Goal: Information Seeking & Learning: Compare options

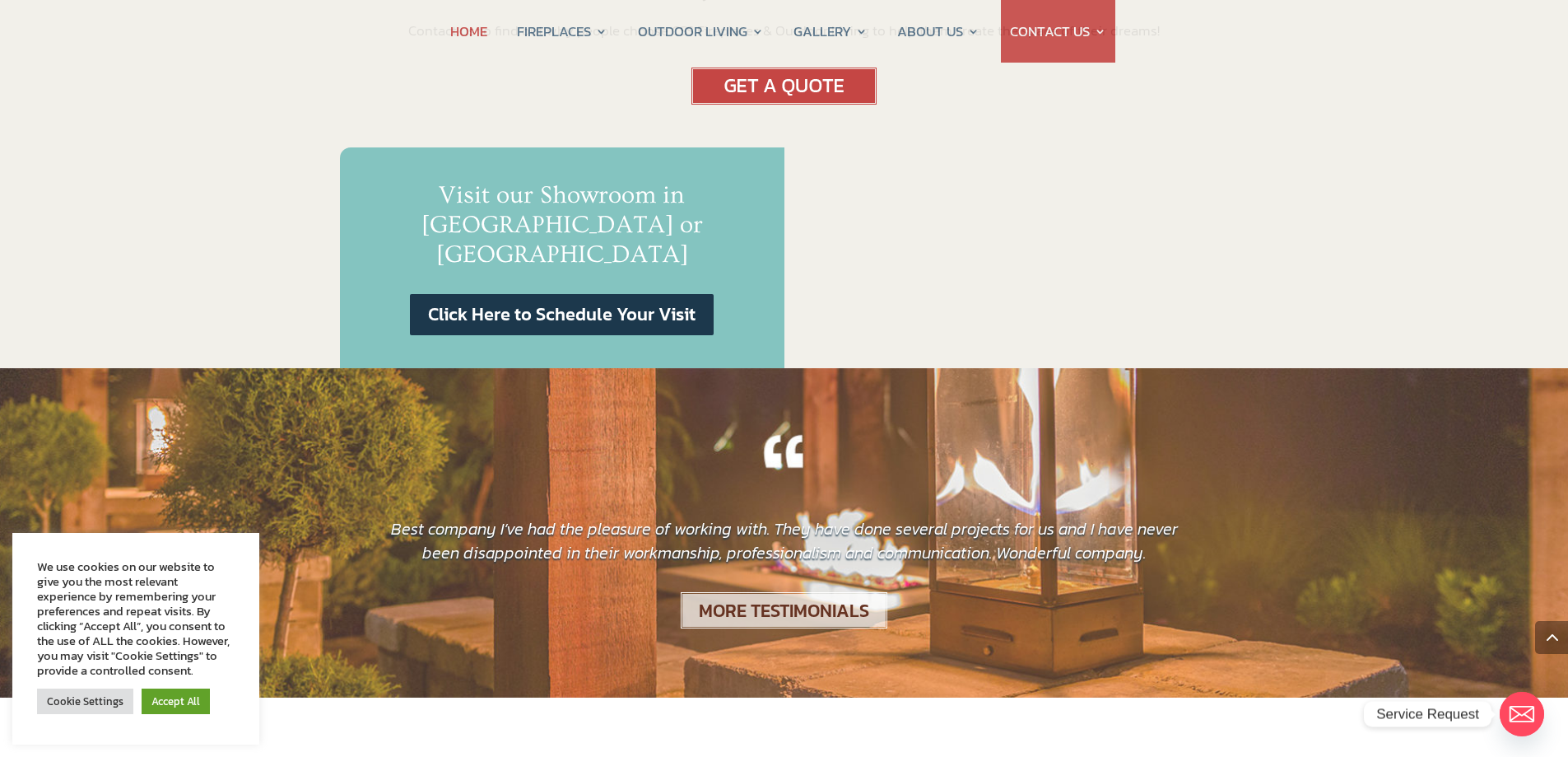
scroll to position [906, 0]
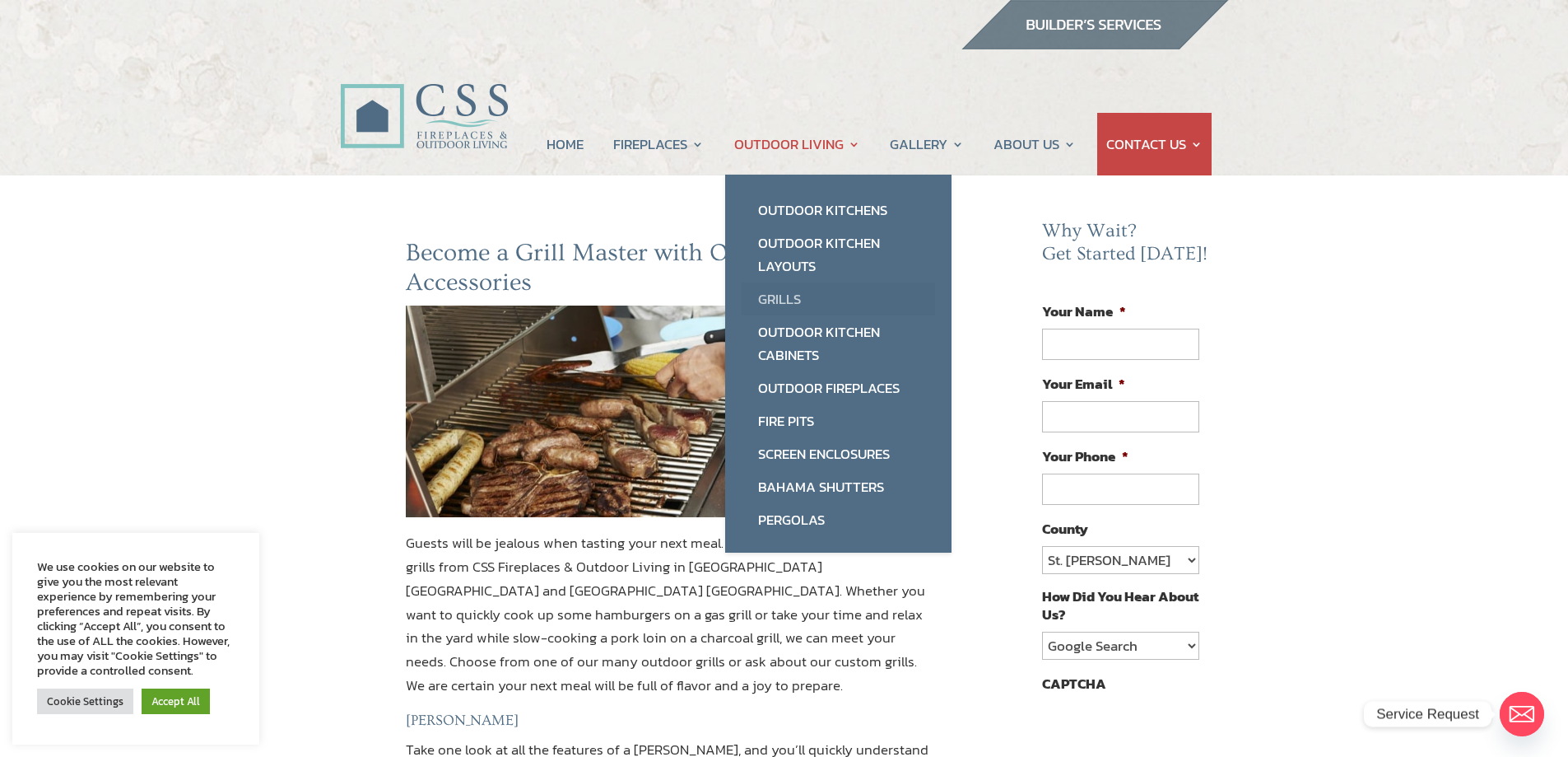
click at [784, 297] on link "Grills" at bounding box center [838, 298] width 194 height 33
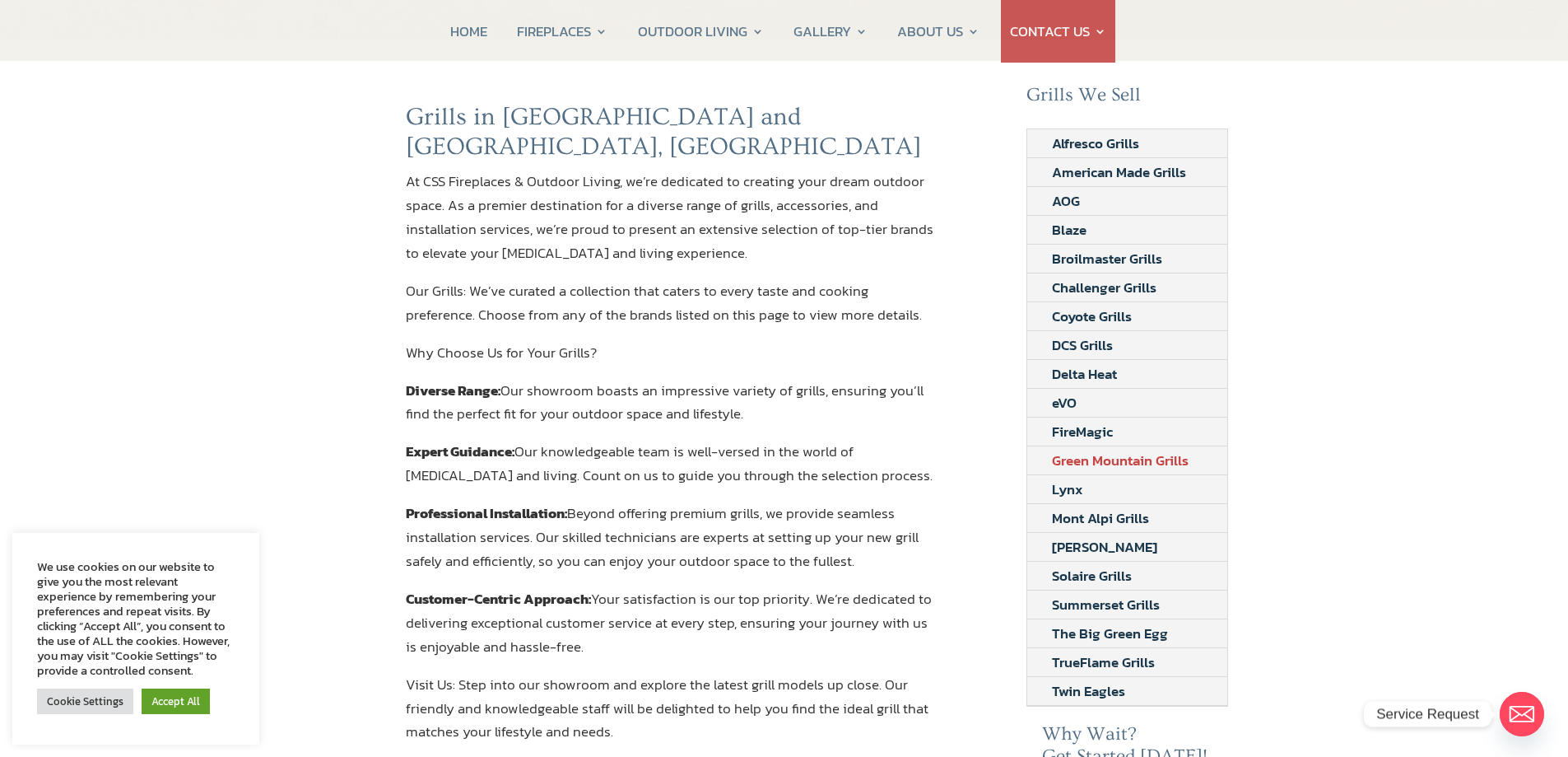
scroll to position [165, 0]
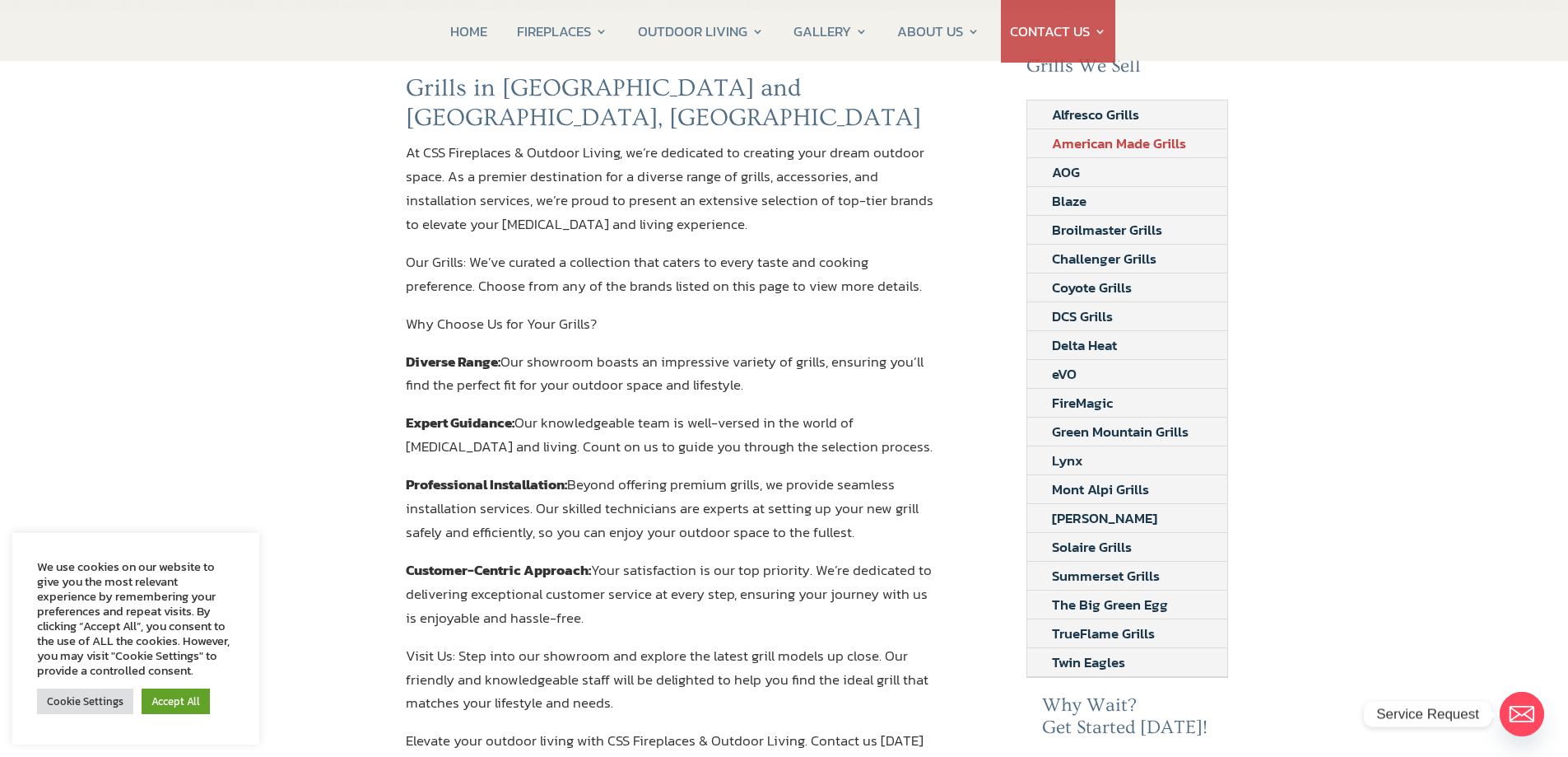
click at [1101, 145] on link "American Made Grills" at bounding box center [1119, 143] width 183 height 28
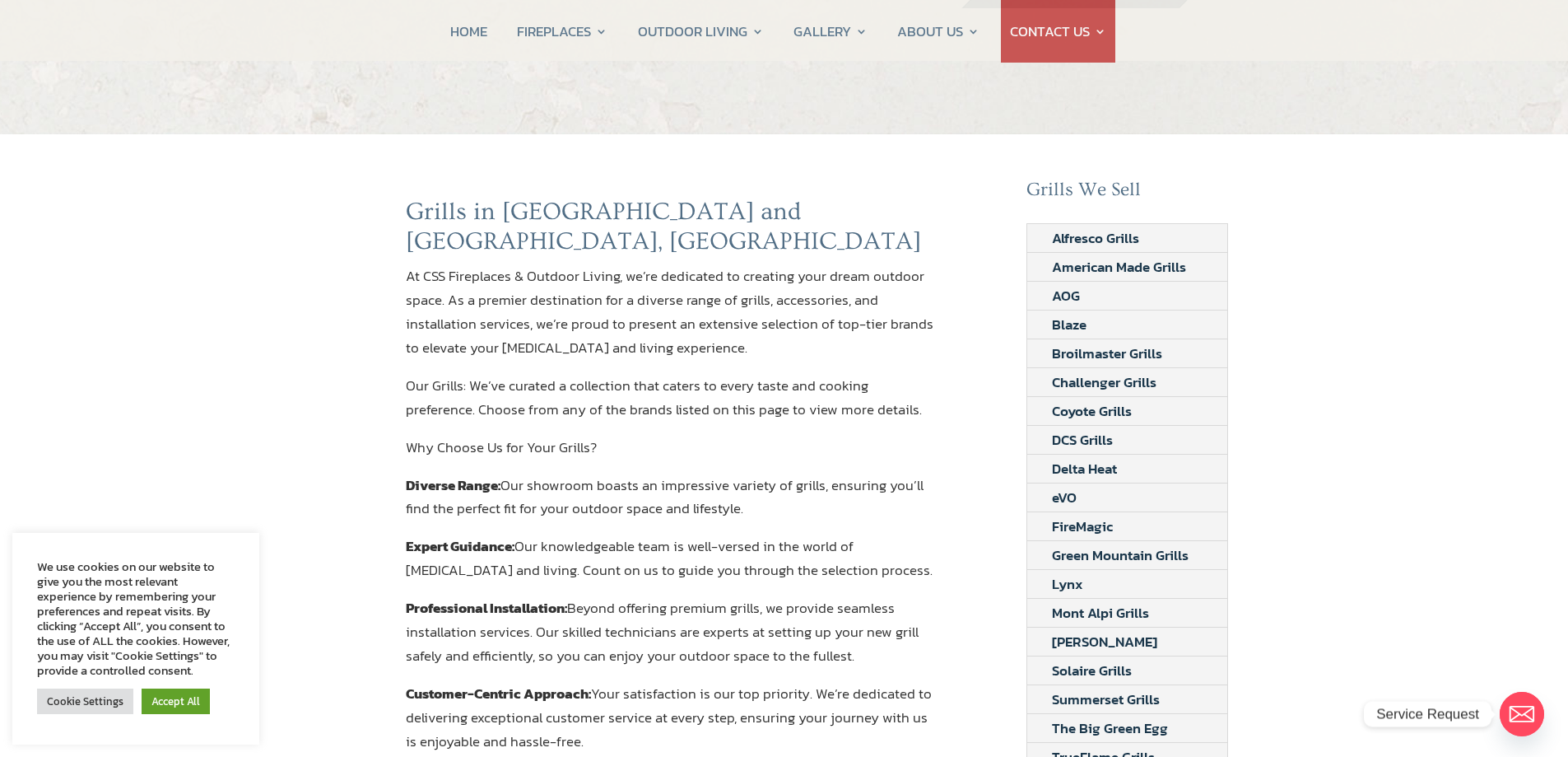
scroll to position [0, 0]
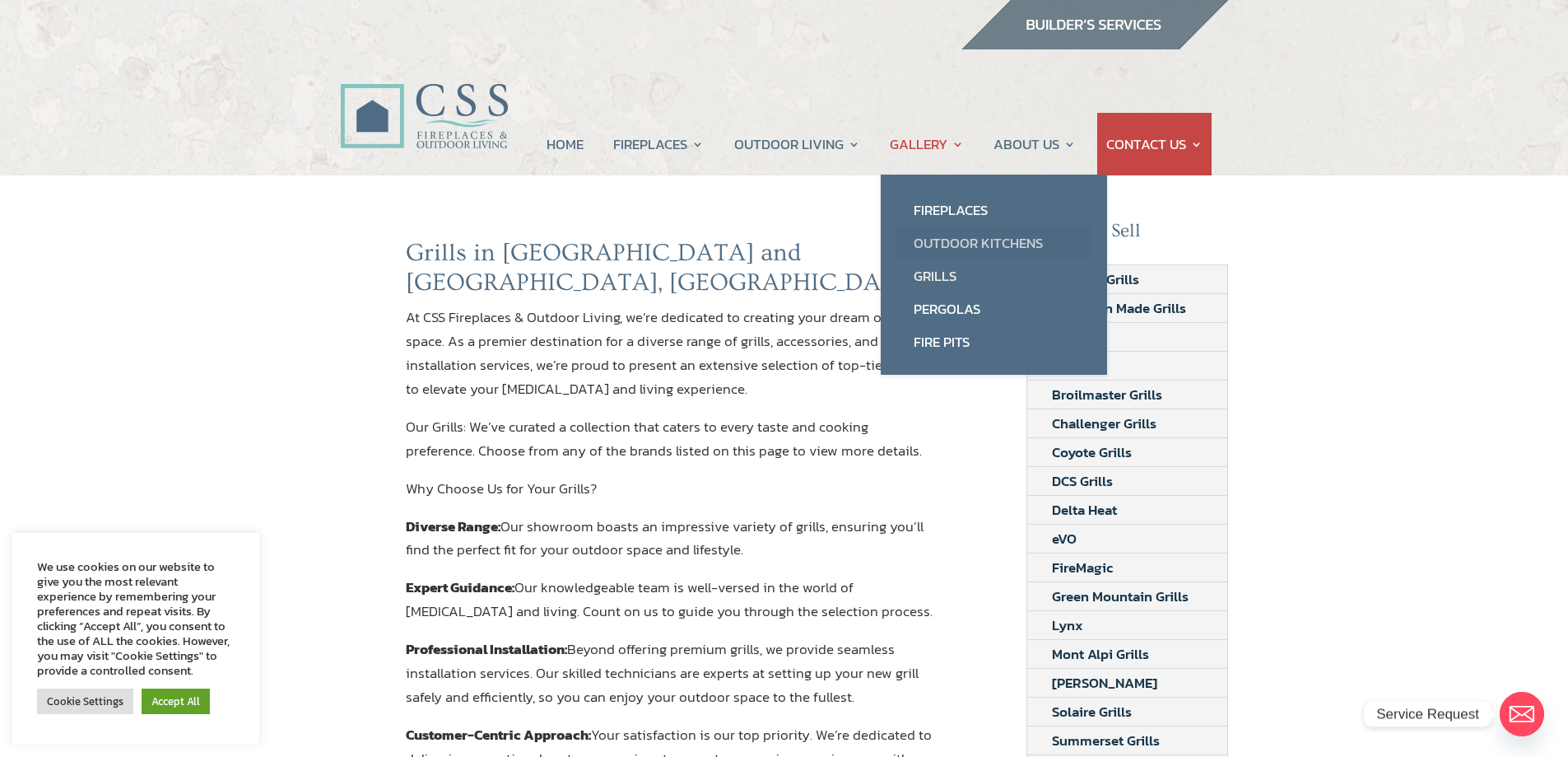
click at [957, 229] on link "Outdoor Kitchens" at bounding box center [994, 242] width 194 height 33
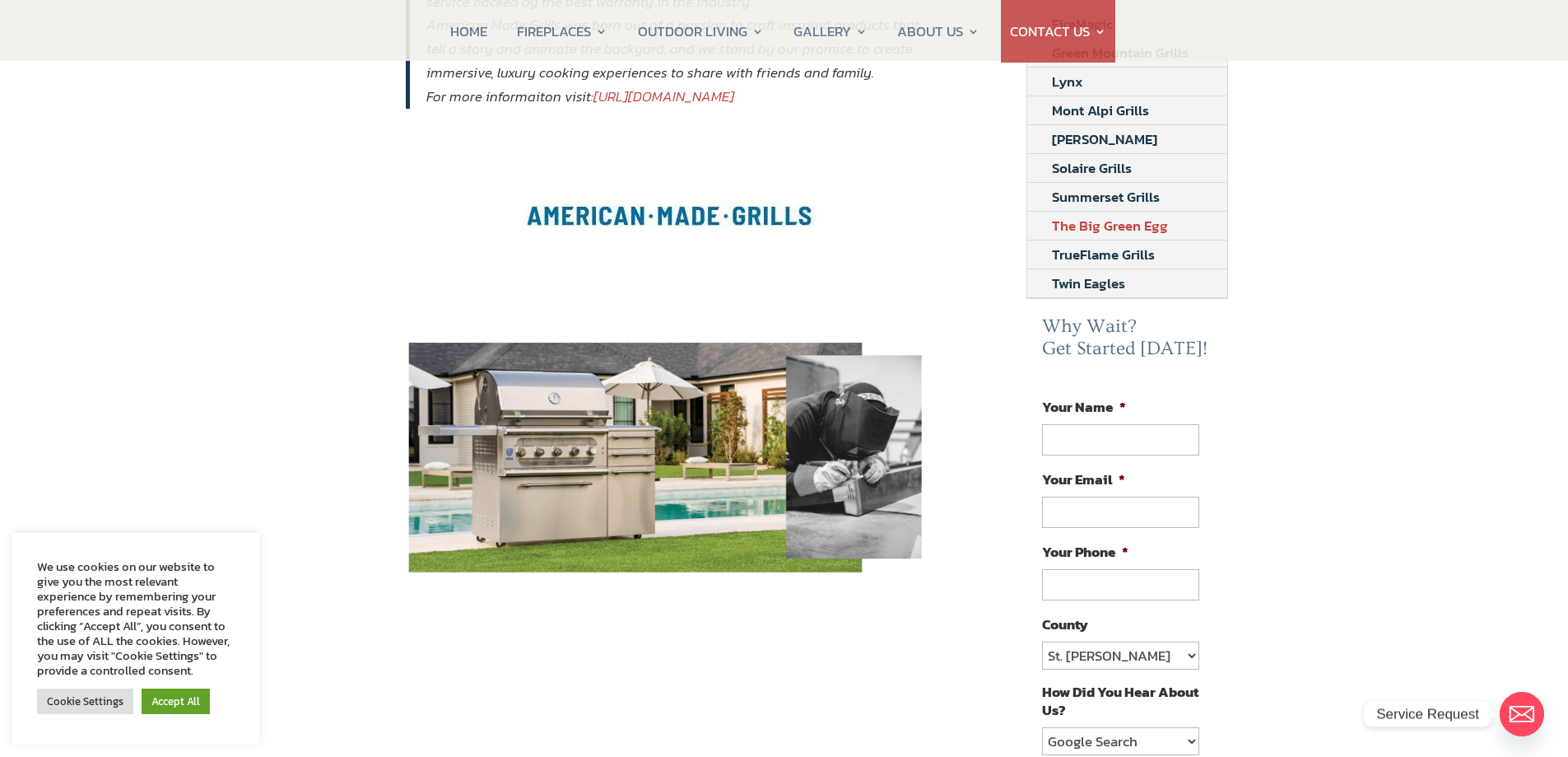
scroll to position [576, 0]
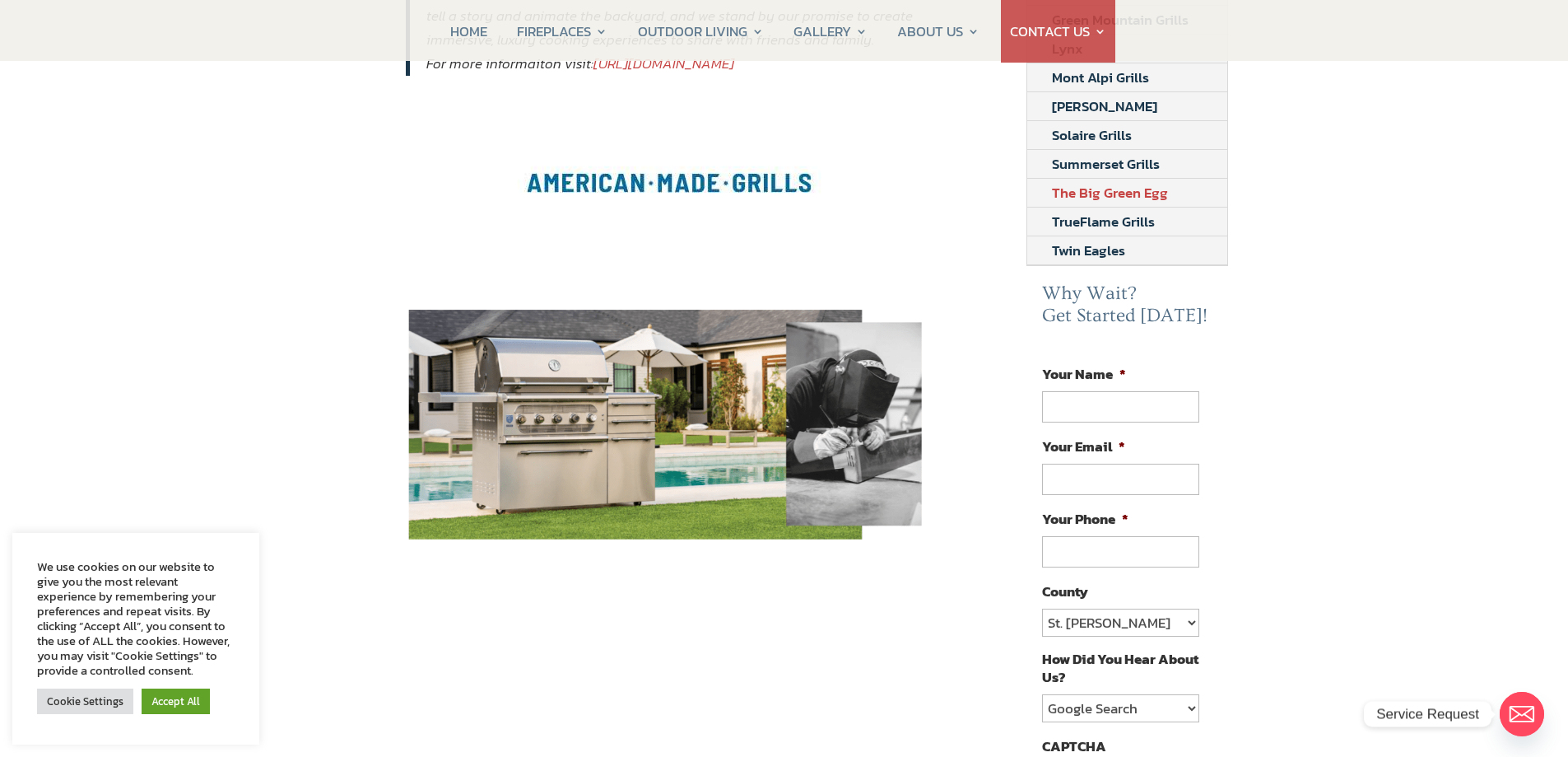
click at [1104, 189] on link "The Big Green Egg" at bounding box center [1110, 193] width 166 height 28
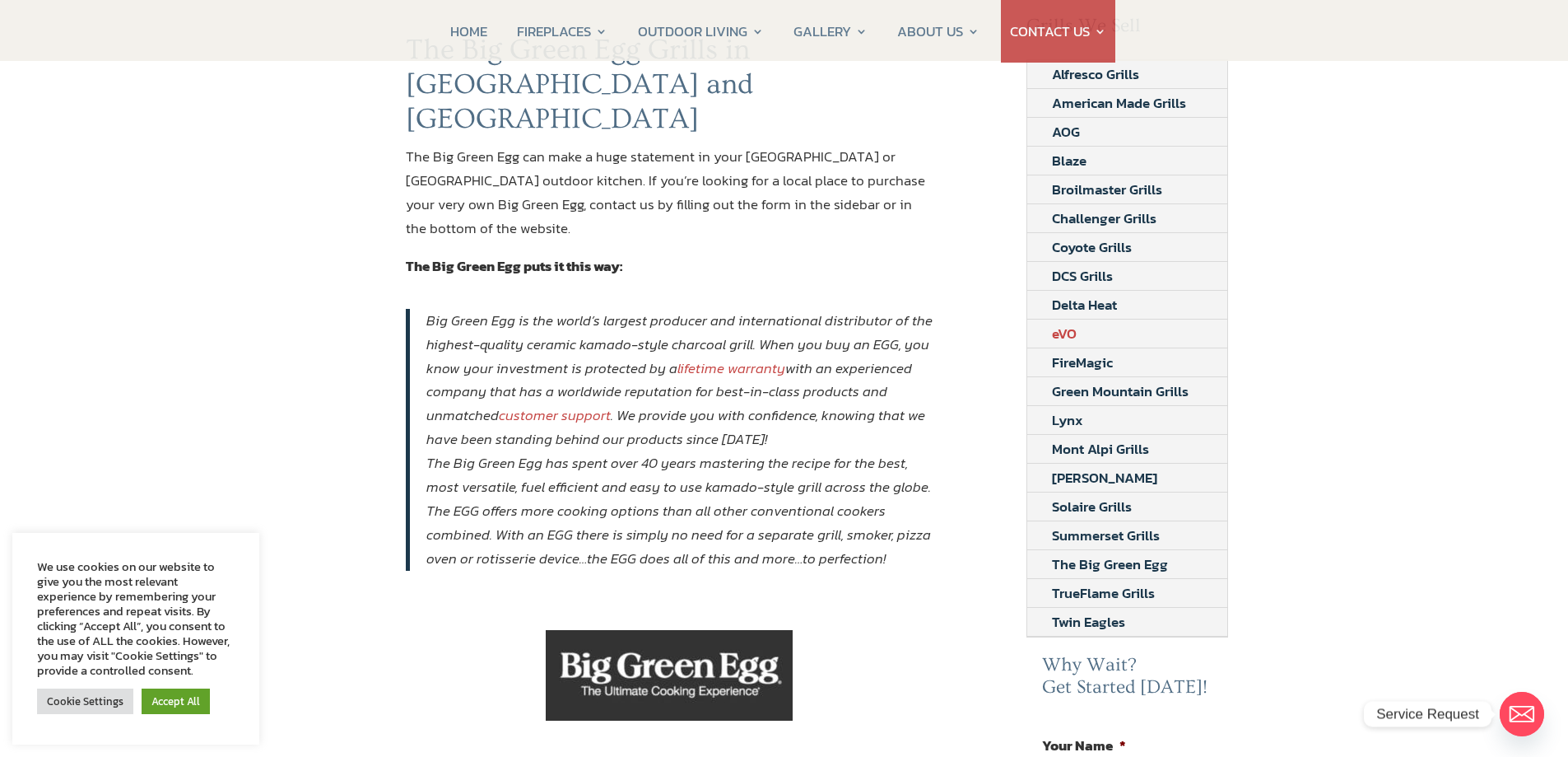
scroll to position [165, 0]
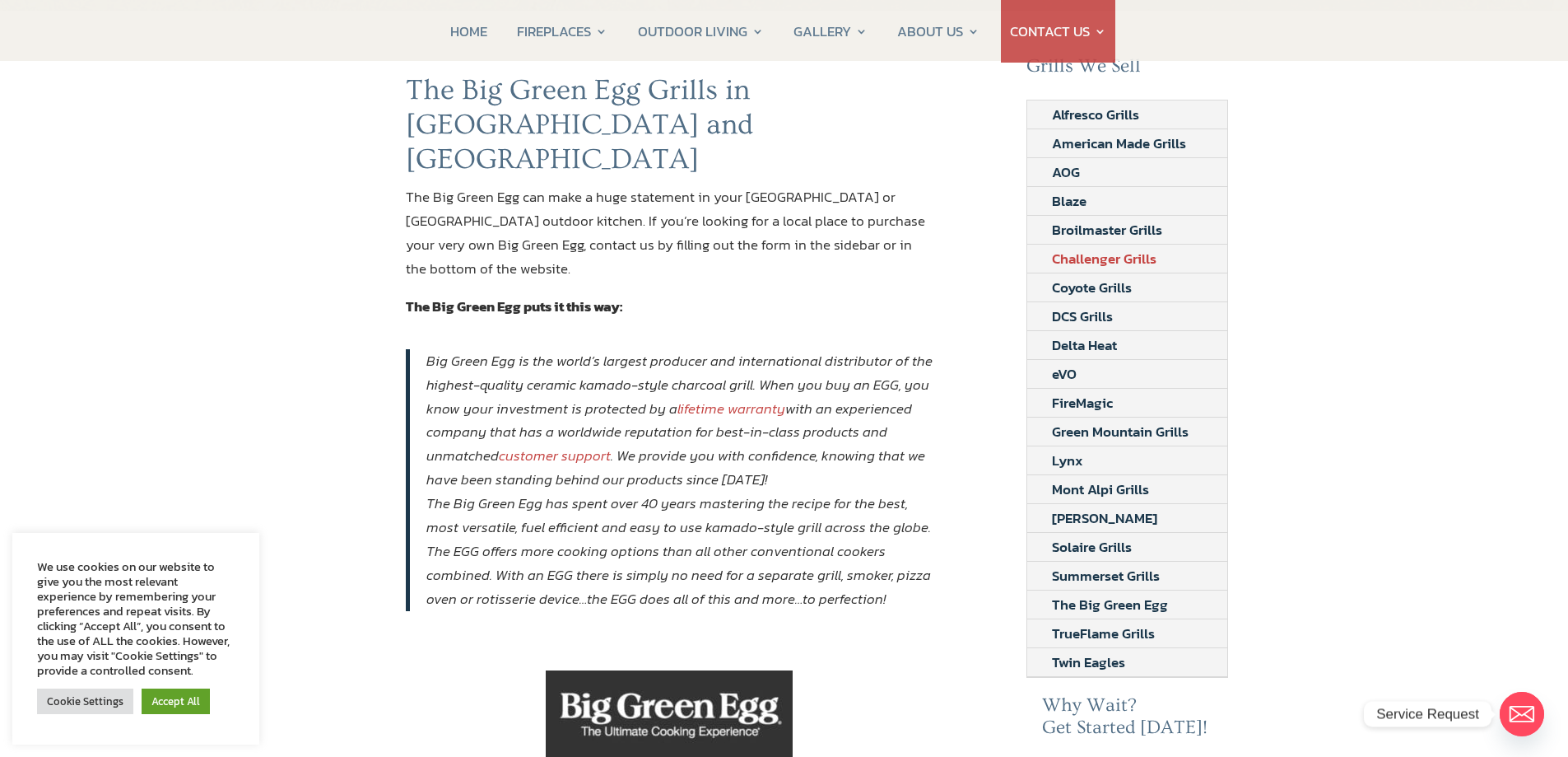
click at [1080, 255] on link "Challenger Grills" at bounding box center [1104, 259] width 154 height 28
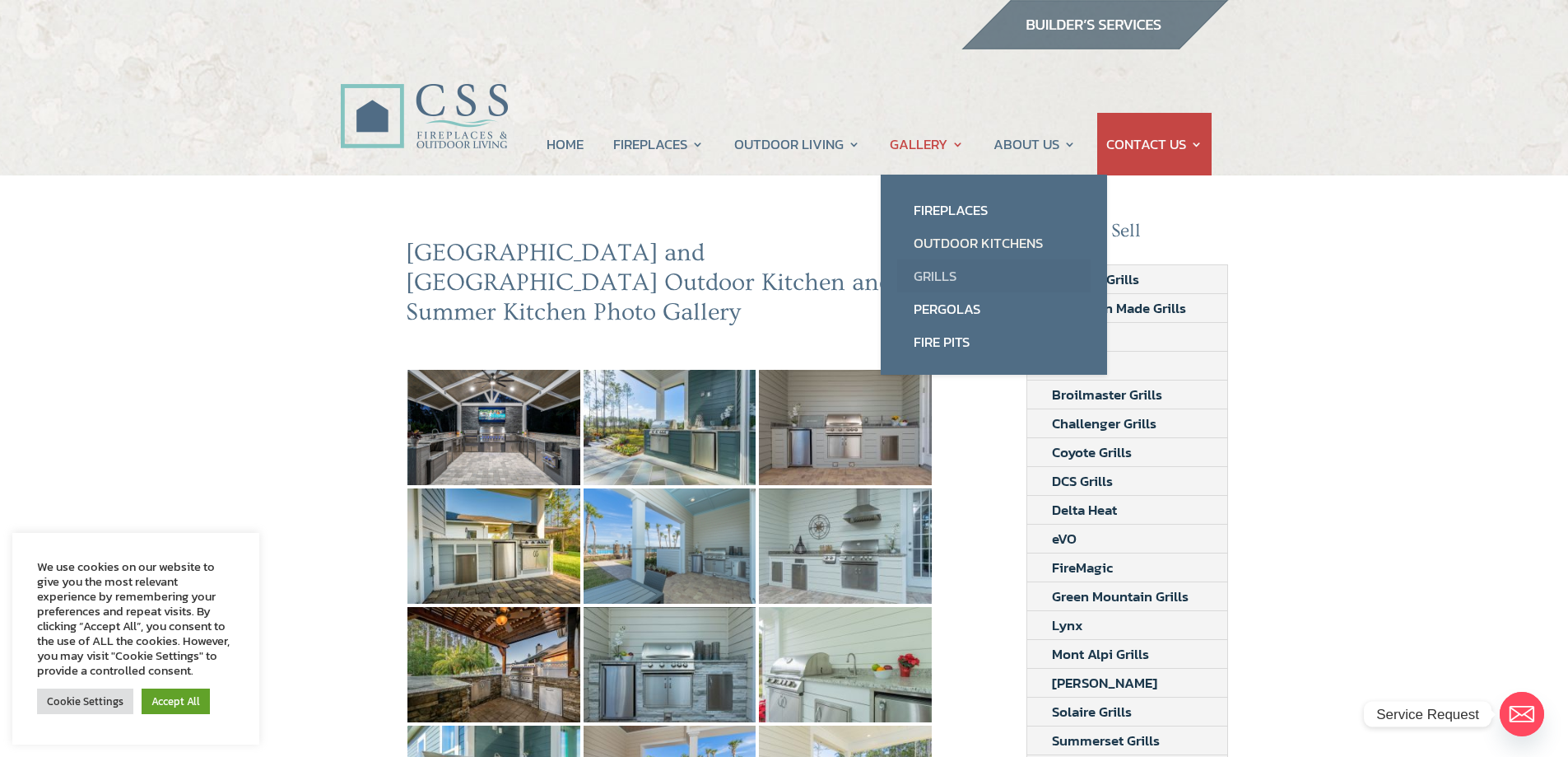
click at [935, 277] on link "Grills" at bounding box center [994, 276] width 194 height 33
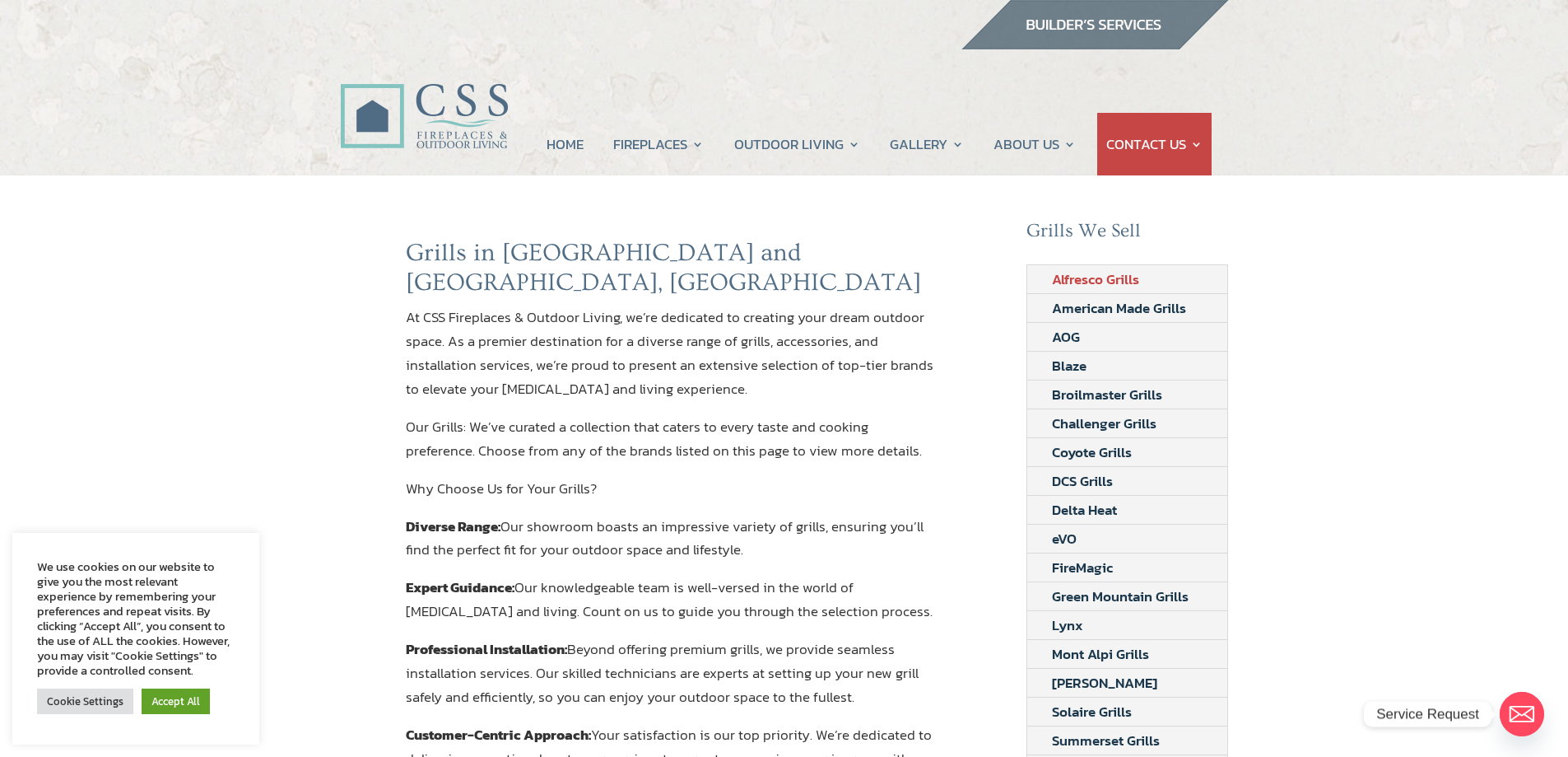
click at [1122, 275] on link "Alfresco Grills" at bounding box center [1095, 279] width 137 height 28
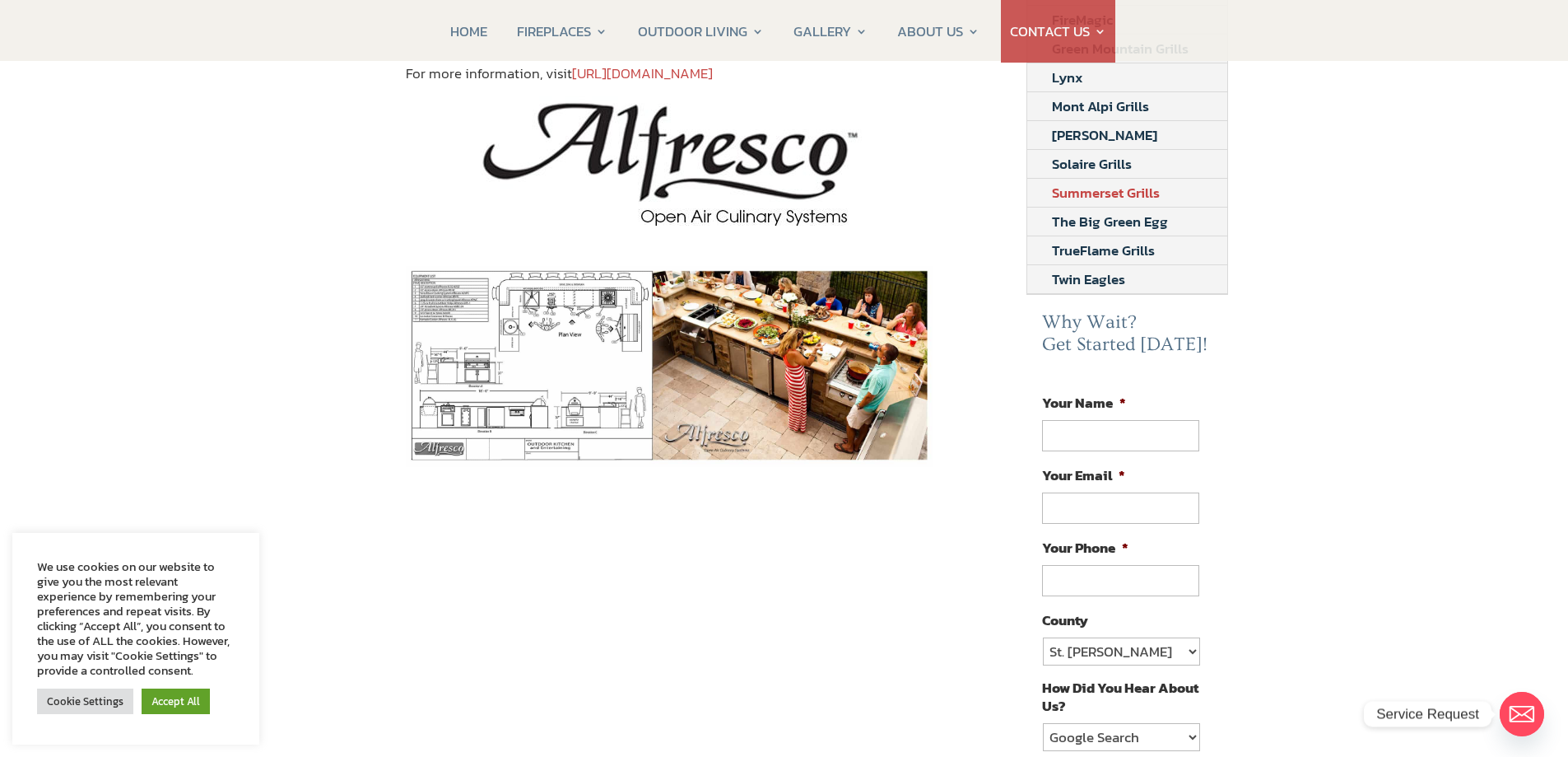
scroll to position [494, 0]
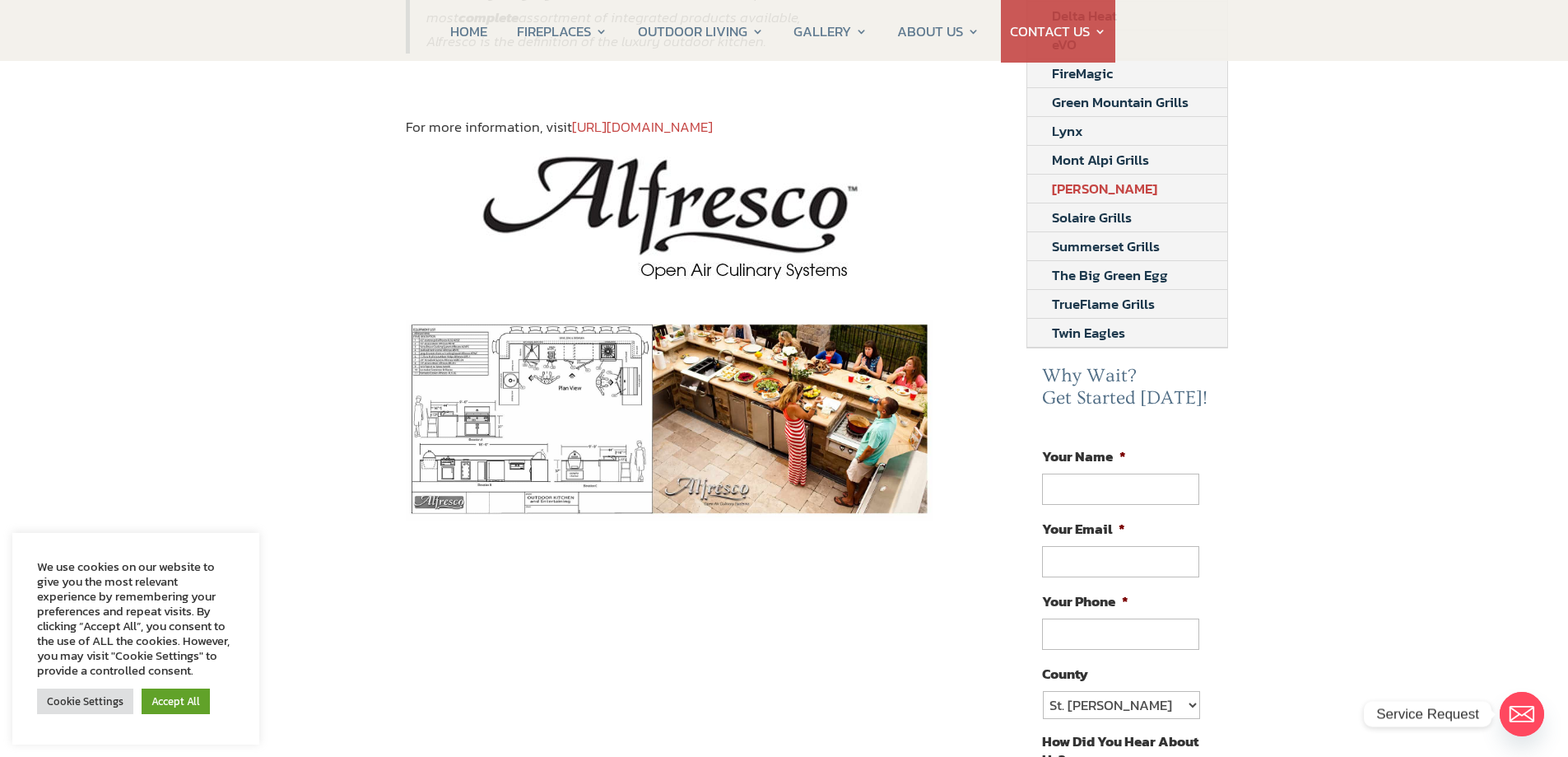
click at [1116, 184] on link "[PERSON_NAME]" at bounding box center [1105, 189] width 154 height 28
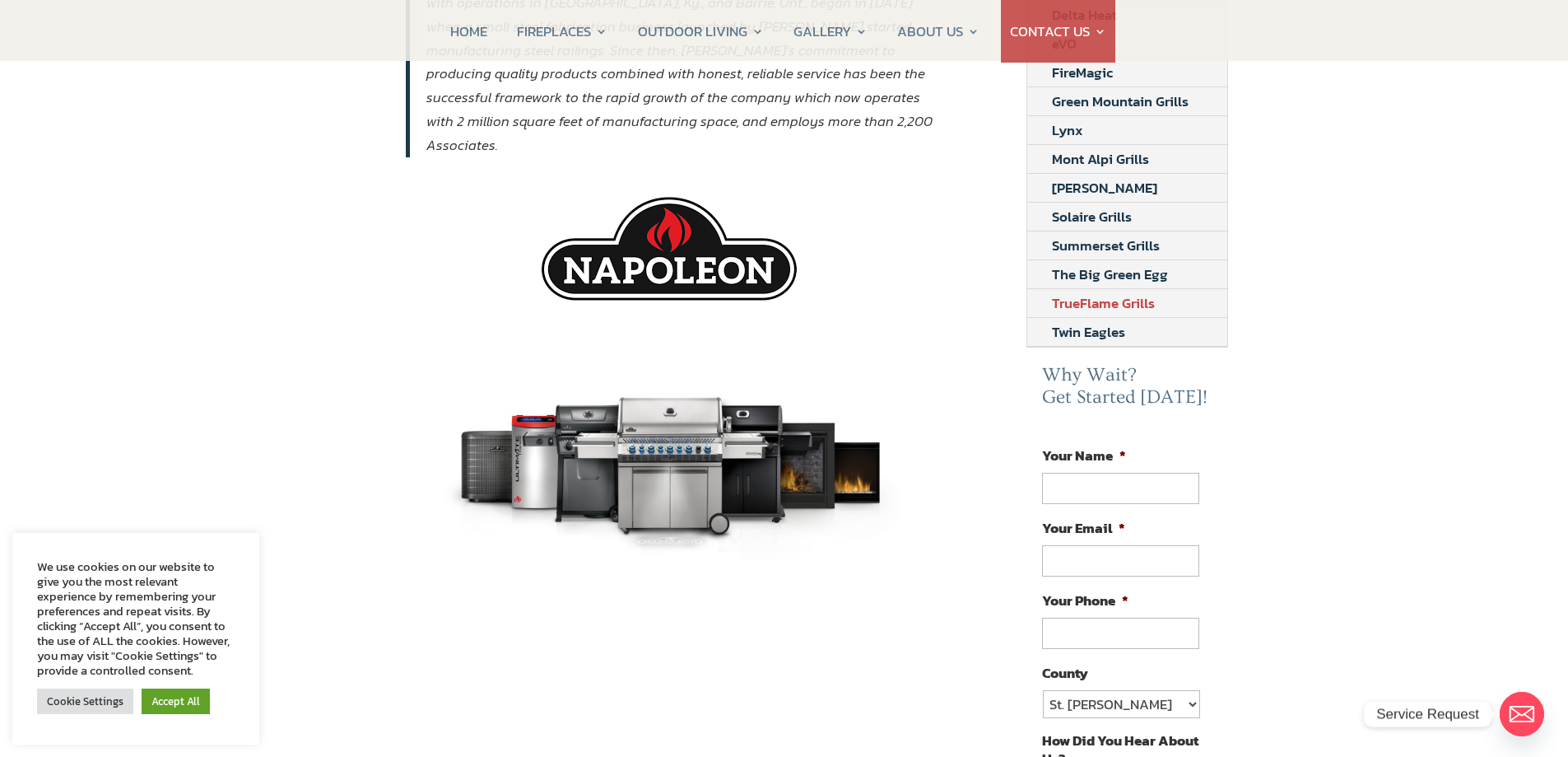
scroll to position [494, 0]
click at [1079, 270] on link "The Big Green Egg" at bounding box center [1110, 275] width 166 height 28
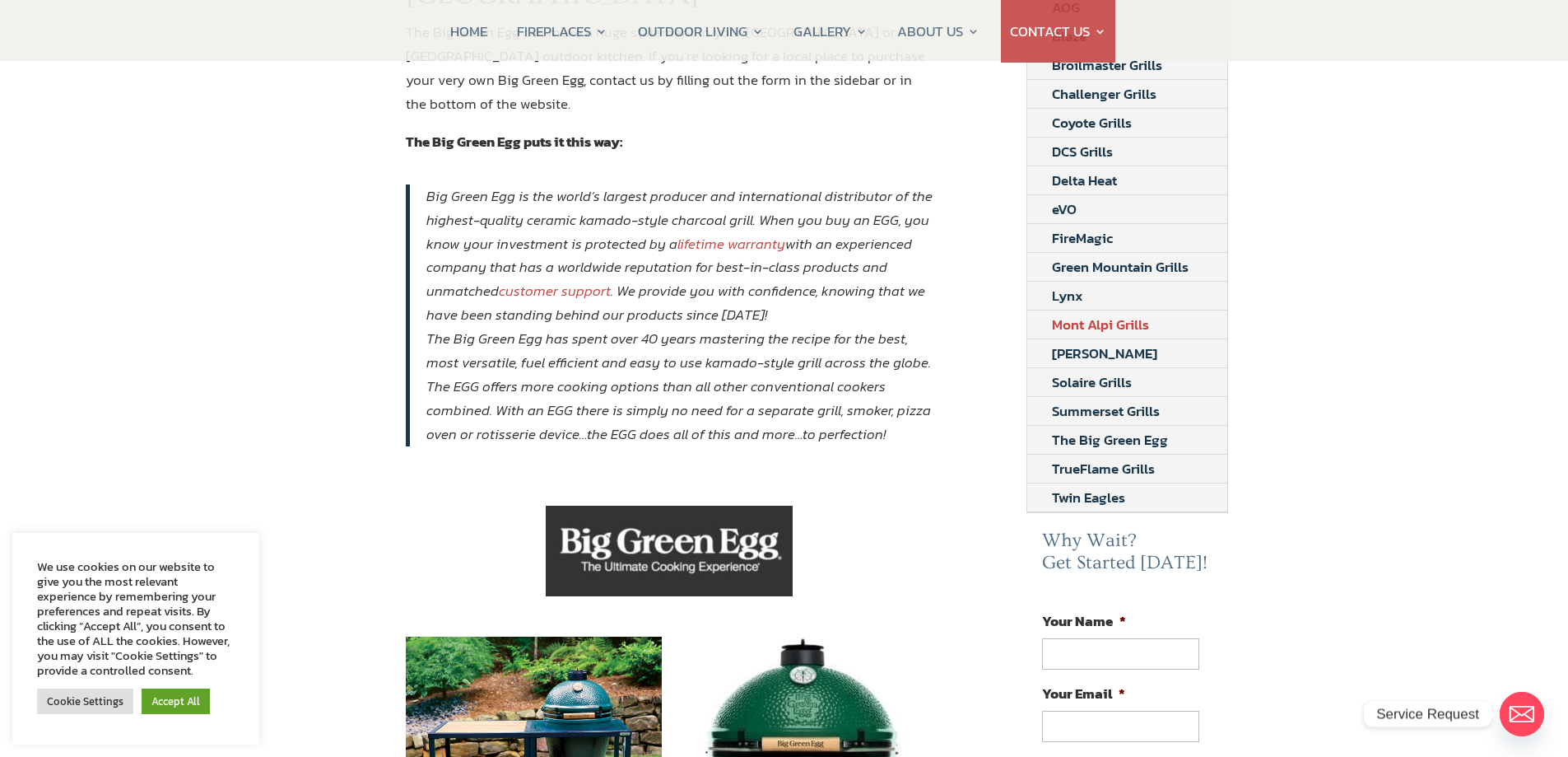
scroll to position [659, 0]
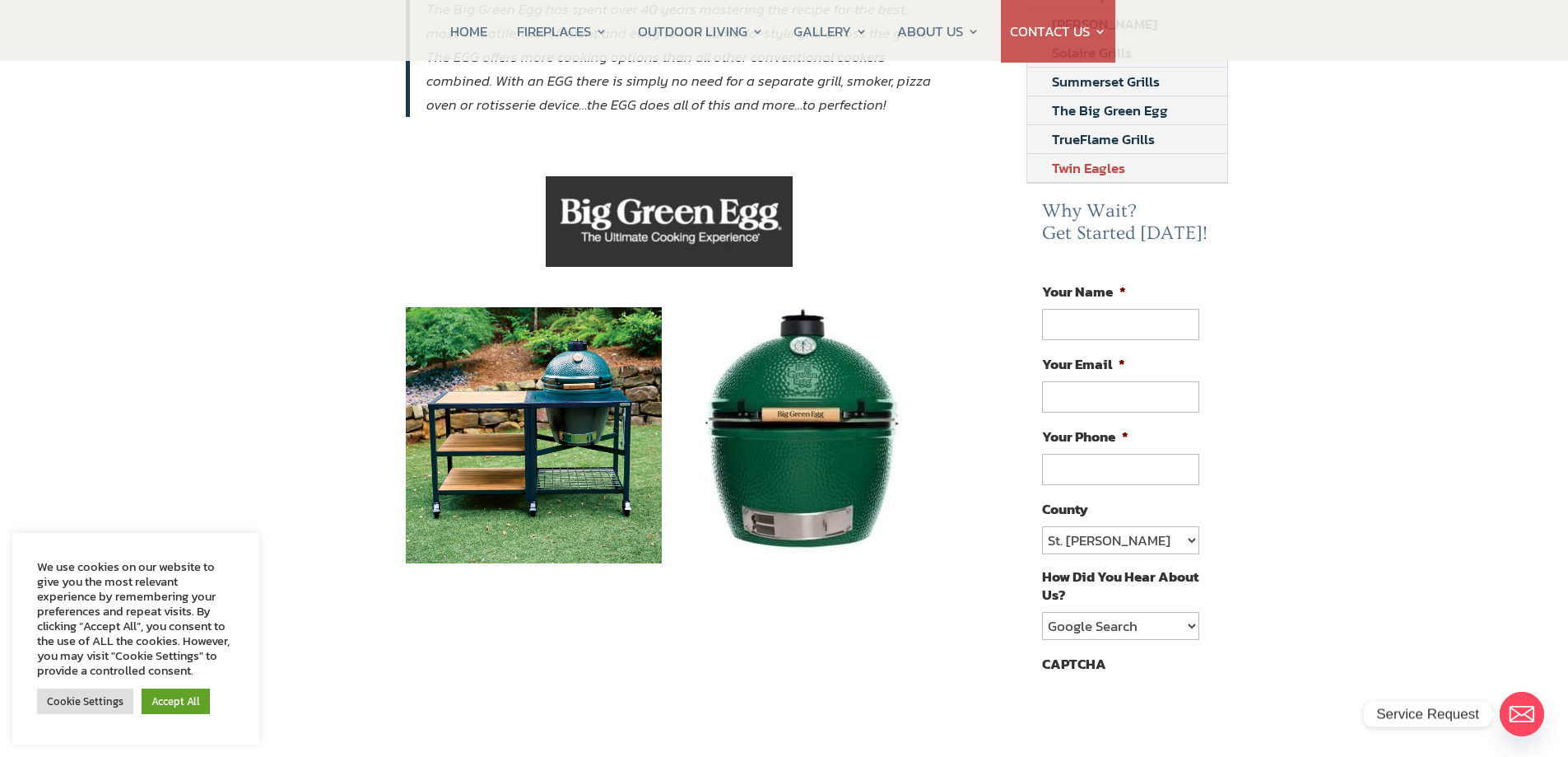
click at [1106, 174] on link "Twin Eagles" at bounding box center [1089, 168] width 123 height 28
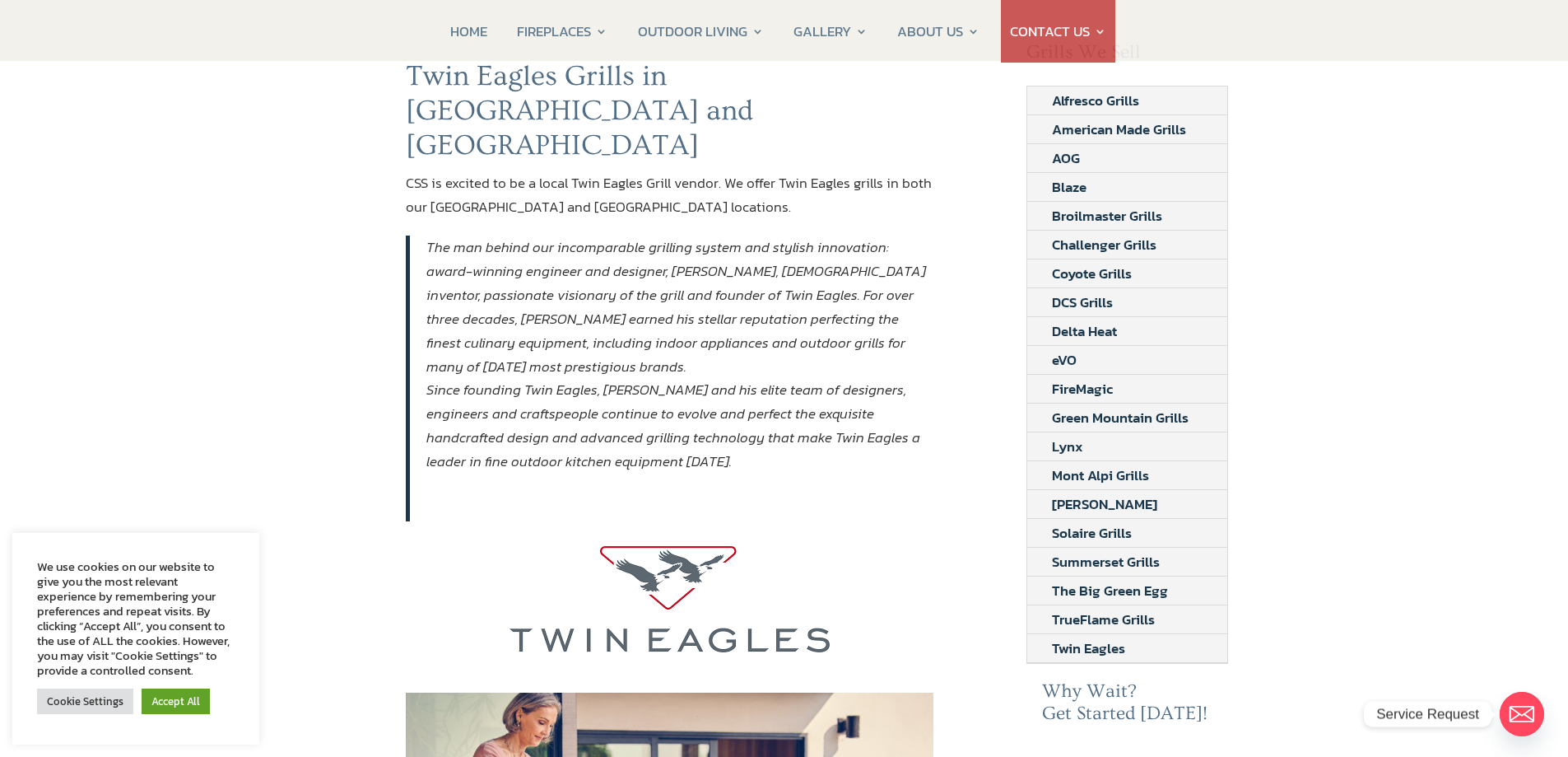
scroll to position [165, 0]
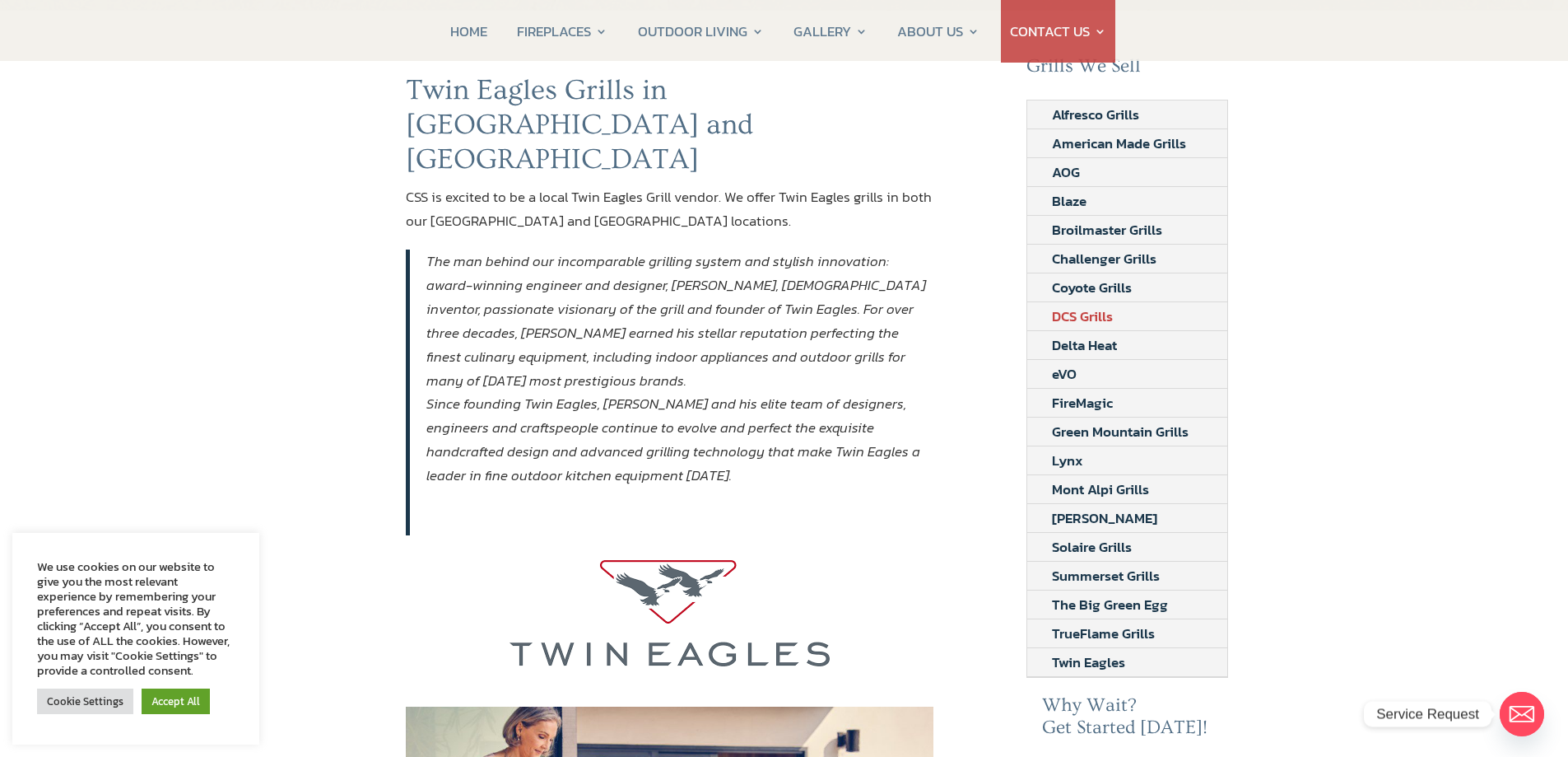
click at [1071, 318] on link "DCS Grills" at bounding box center [1082, 317] width 111 height 28
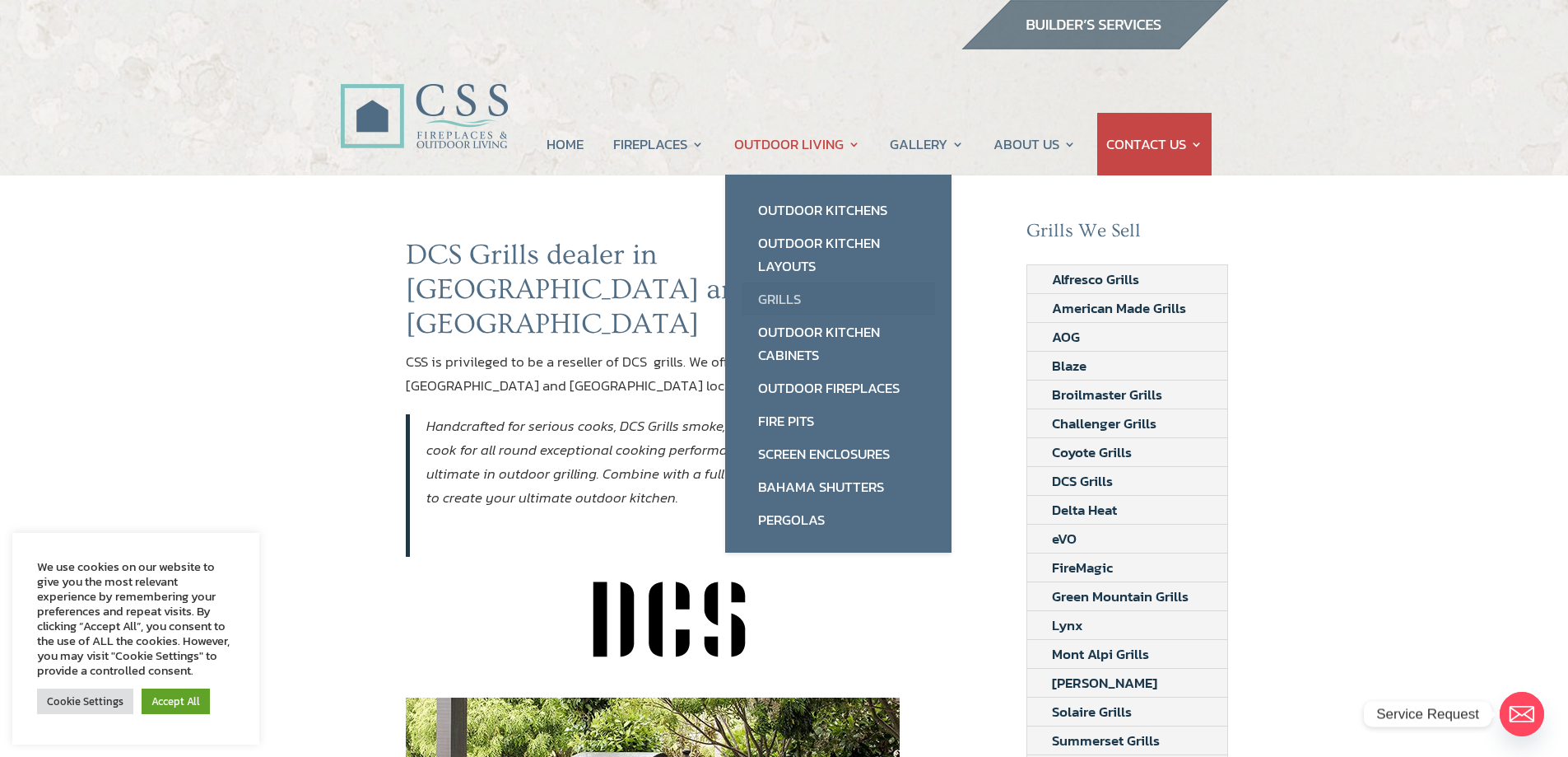
click at [788, 289] on link "Grills" at bounding box center [838, 298] width 194 height 33
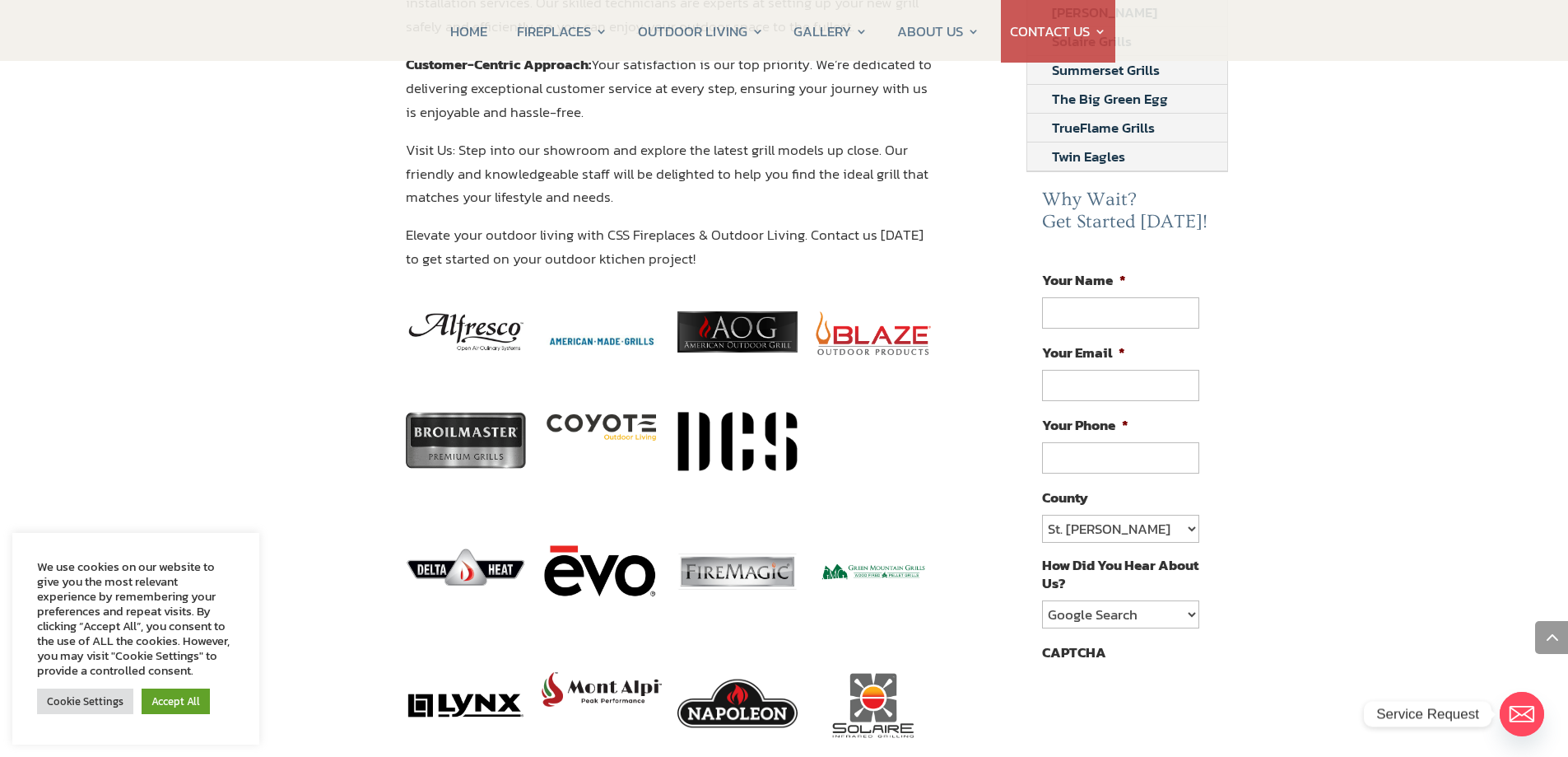
scroll to position [659, 0]
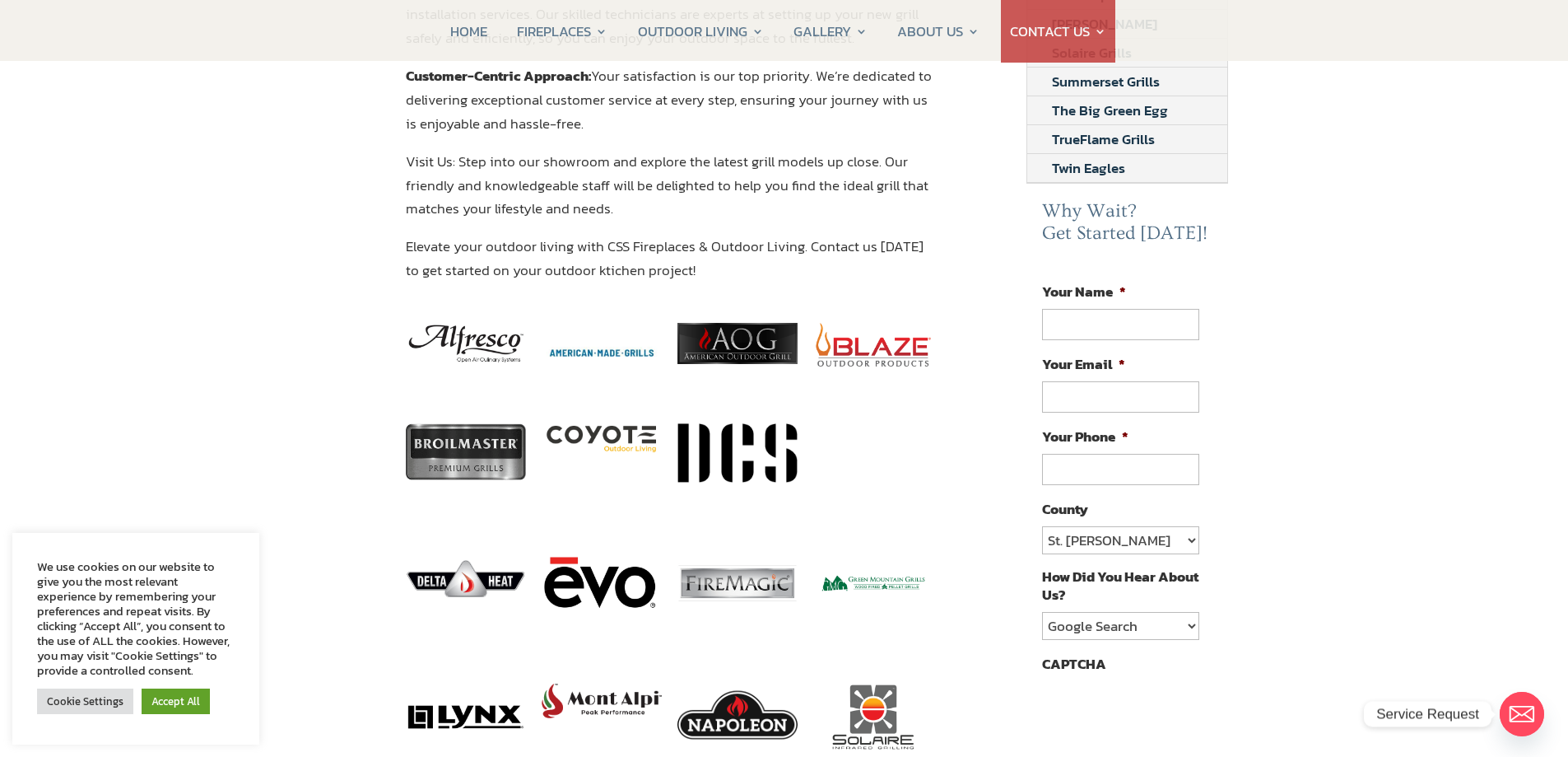
click at [756, 437] on img at bounding box center [737, 453] width 120 height 60
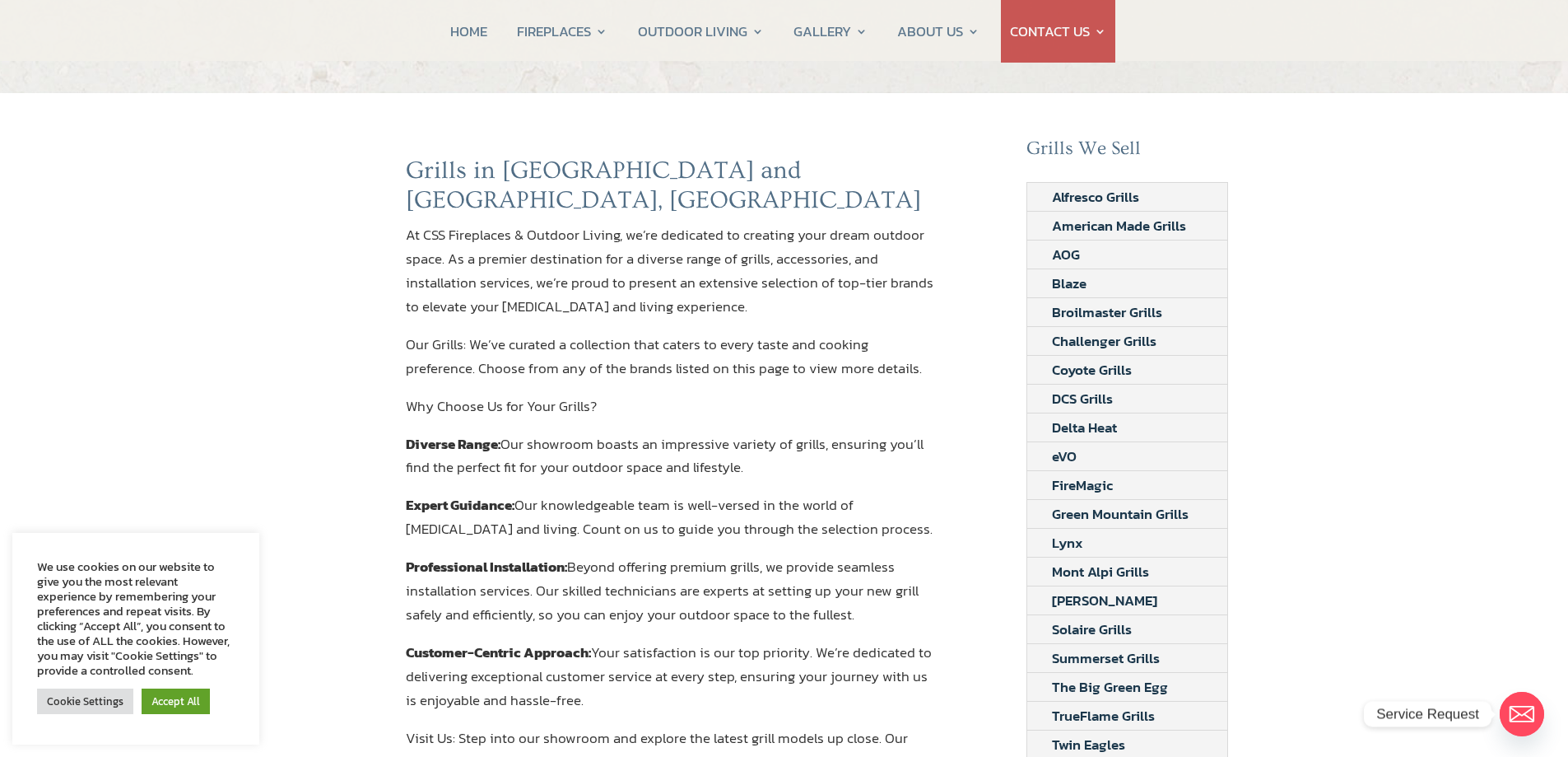
scroll to position [0, 0]
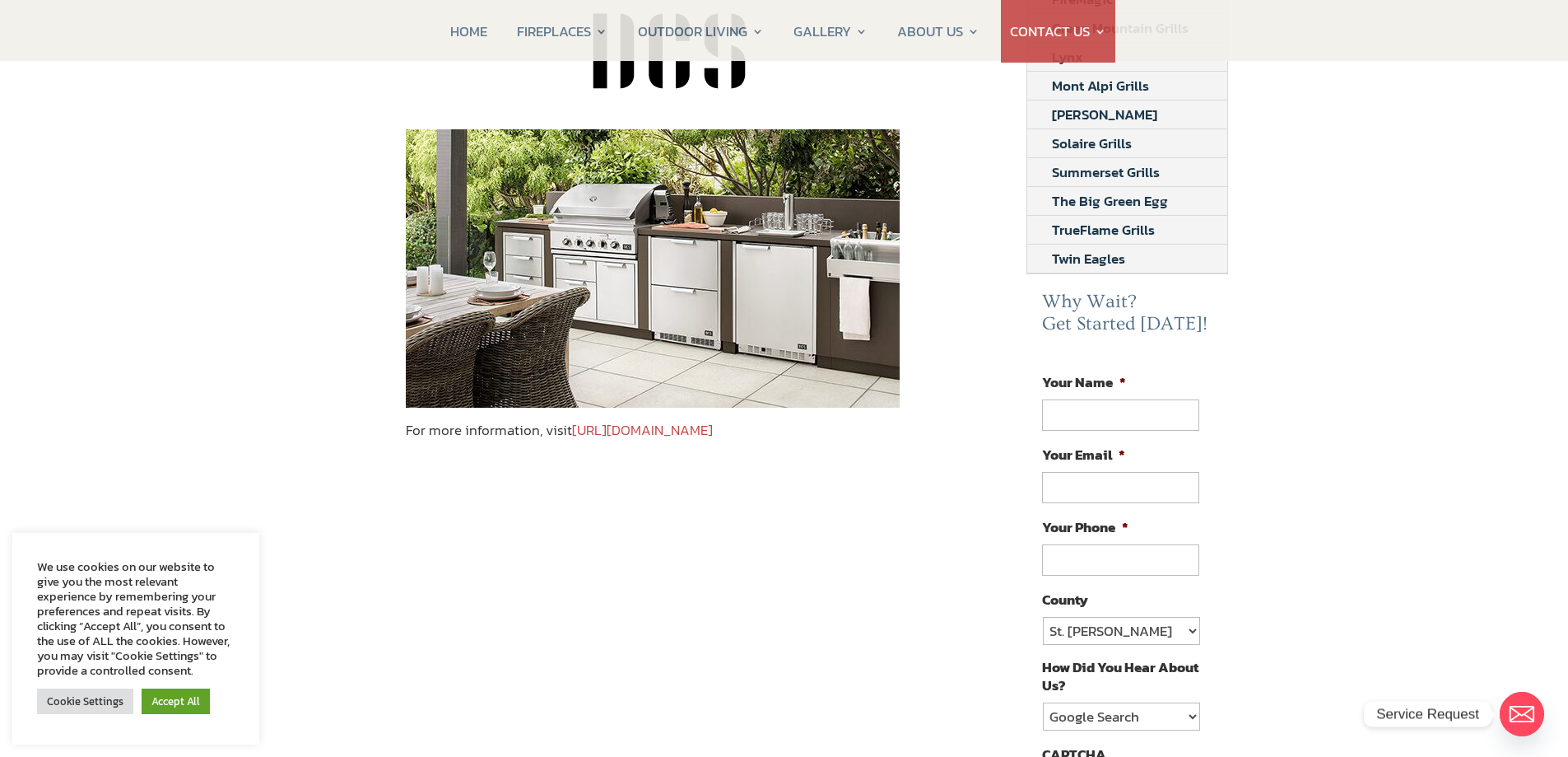
scroll to position [576, 0]
